Goal: Transaction & Acquisition: Purchase product/service

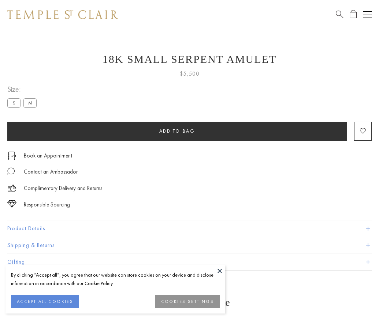
click at [177, 131] on span "Add to bag" at bounding box center [177, 131] width 36 height 6
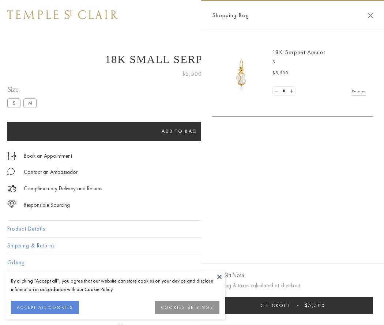
click at [293, 305] on button "Checkout $5,500" at bounding box center [292, 305] width 161 height 17
